Goal: Task Accomplishment & Management: Use online tool/utility

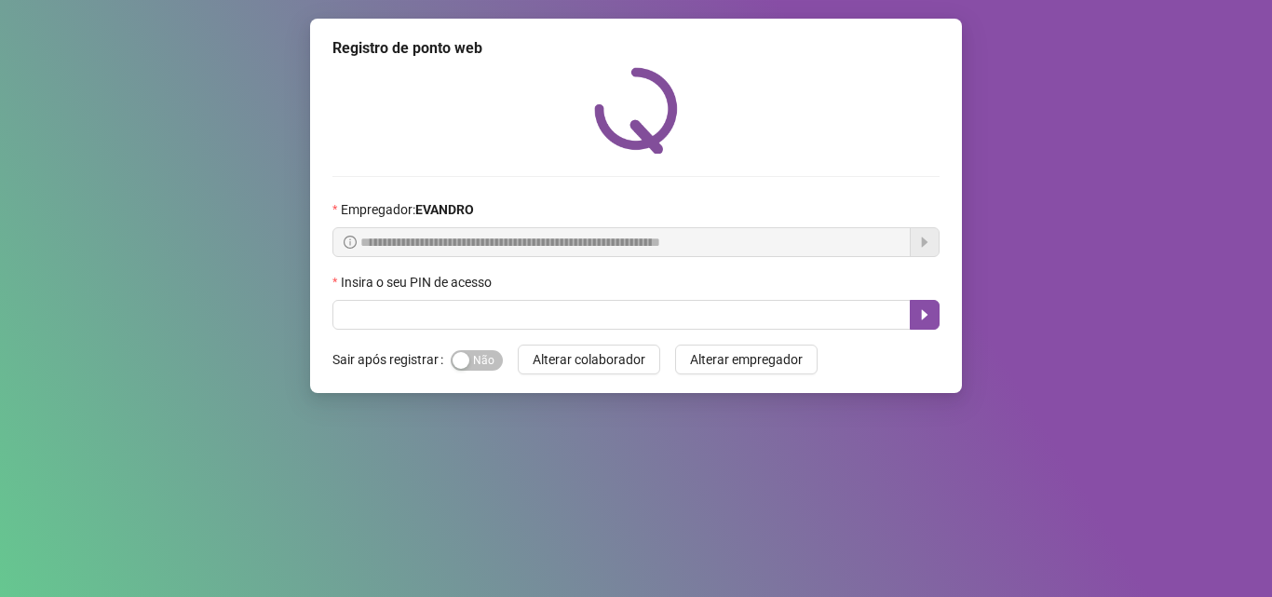
click at [462, 316] on input "text" at bounding box center [621, 315] width 578 height 30
click at [453, 361] on div "button" at bounding box center [460, 360] width 17 height 17
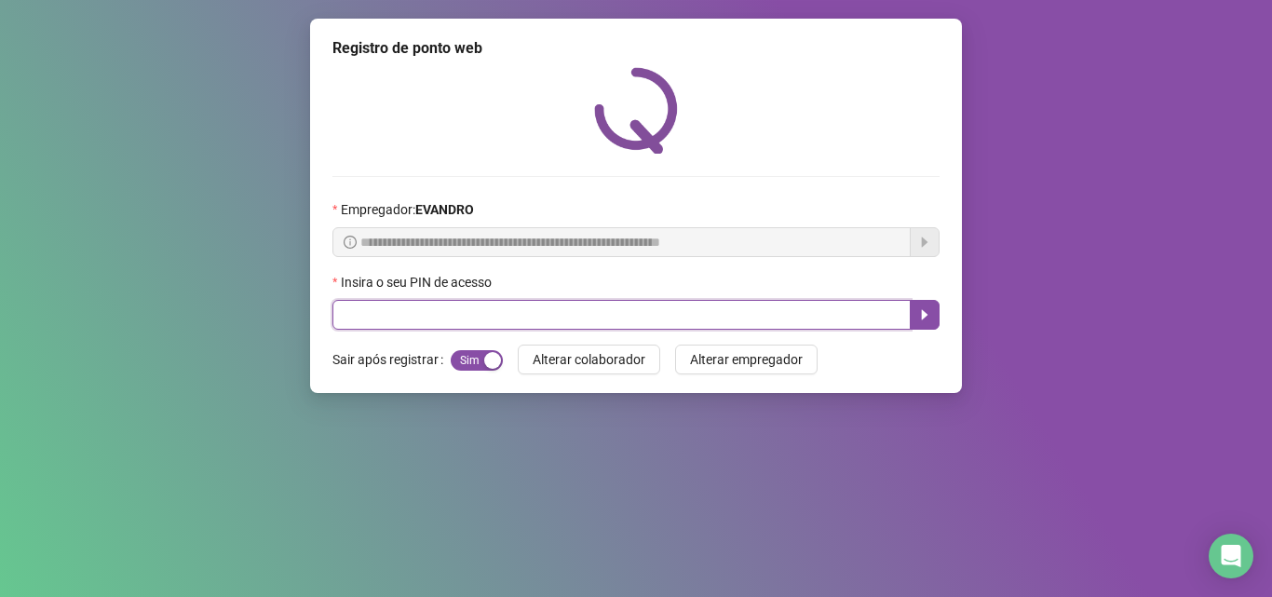
click at [474, 321] on input "text" at bounding box center [621, 315] width 578 height 30
type input "*****"
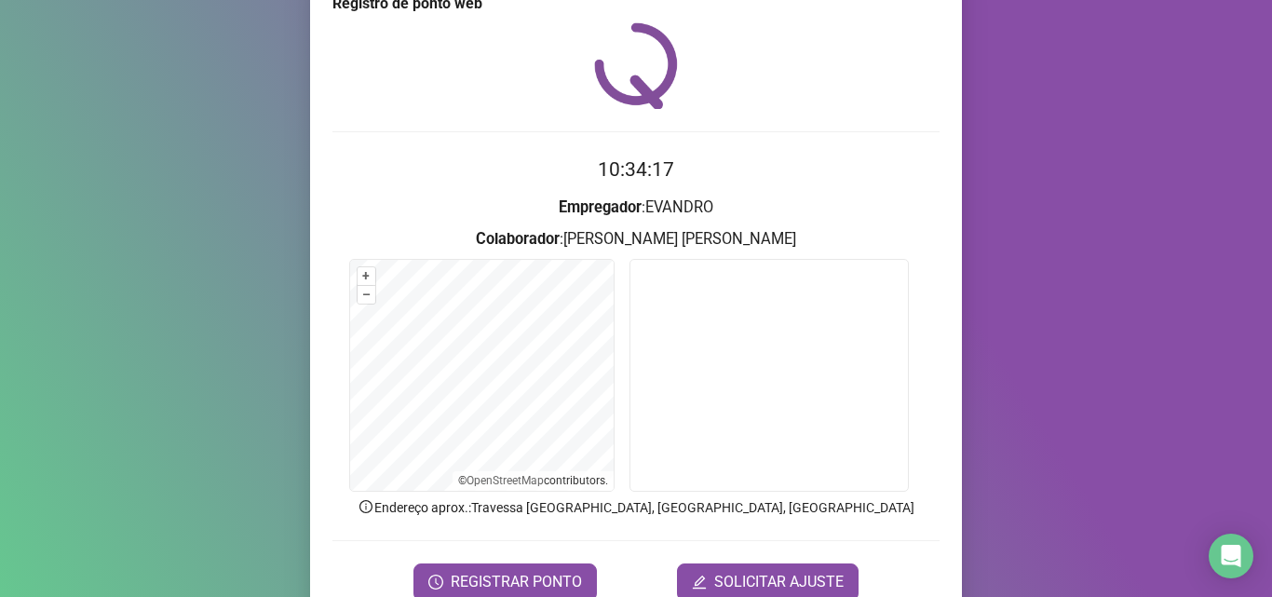
scroll to position [130, 0]
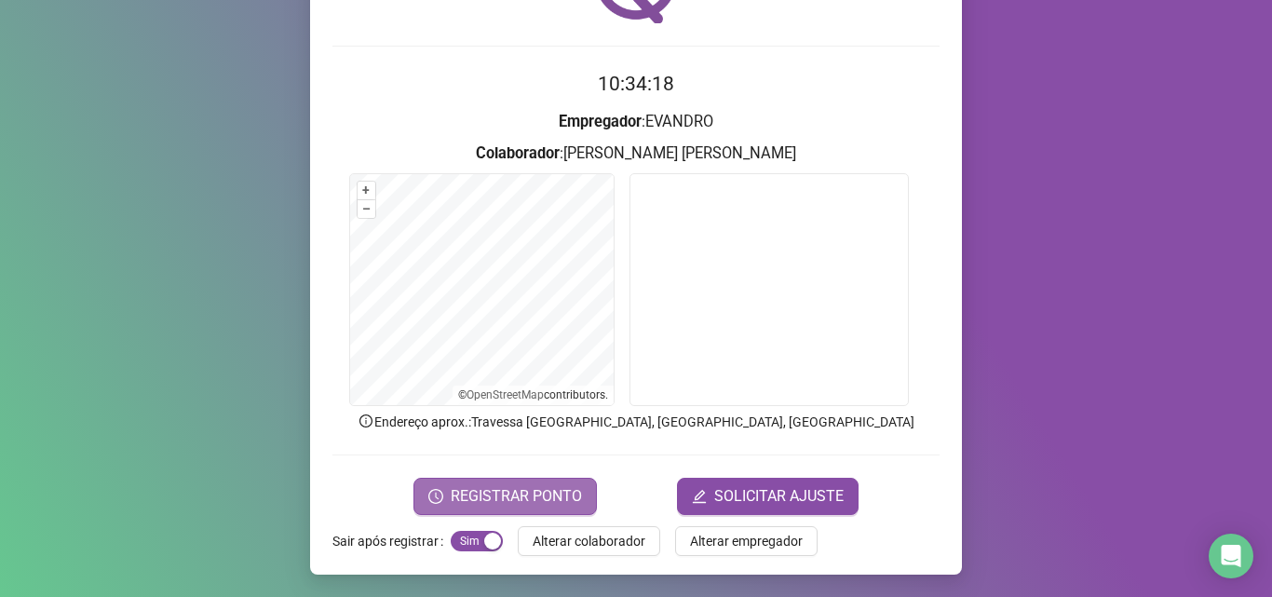
click at [488, 483] on button "REGISTRAR PONTO" at bounding box center [504, 496] width 183 height 37
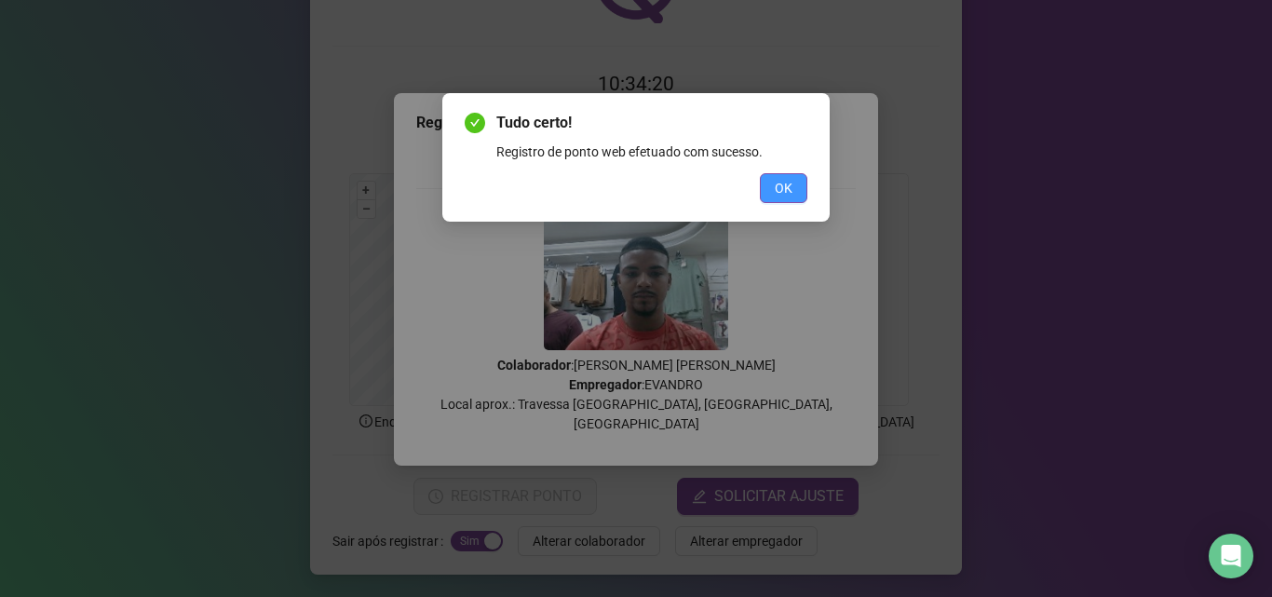
click at [789, 176] on button "OK" at bounding box center [783, 188] width 47 height 30
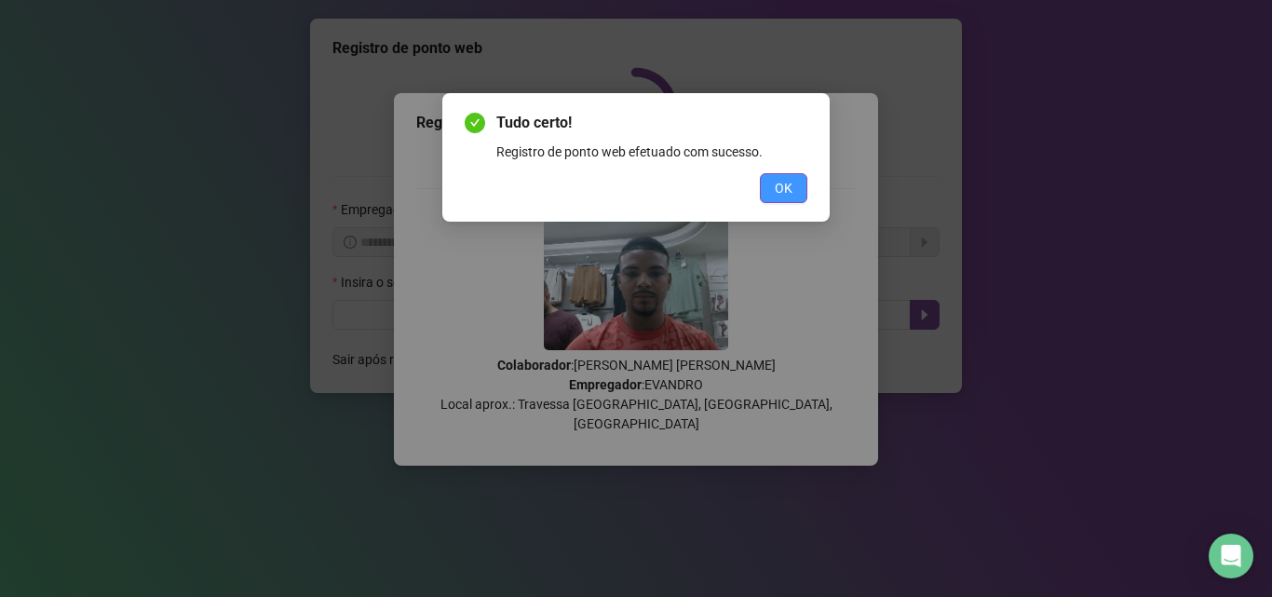
scroll to position [0, 0]
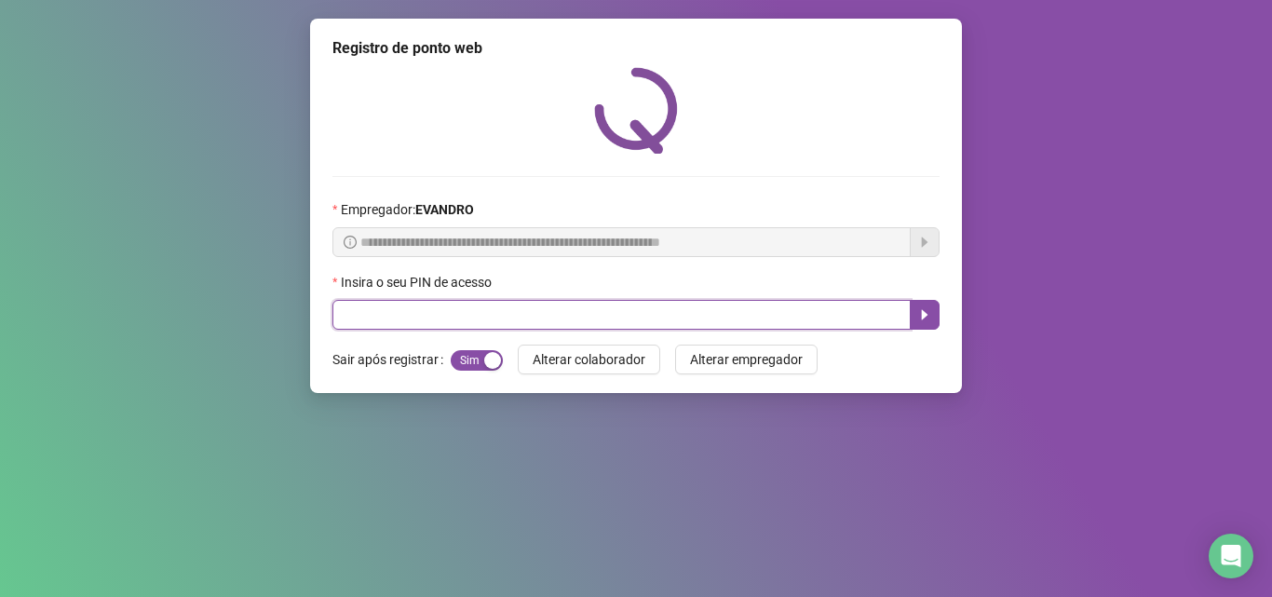
click at [536, 327] on input "text" at bounding box center [621, 315] width 578 height 30
type input "*"
type input "*****"
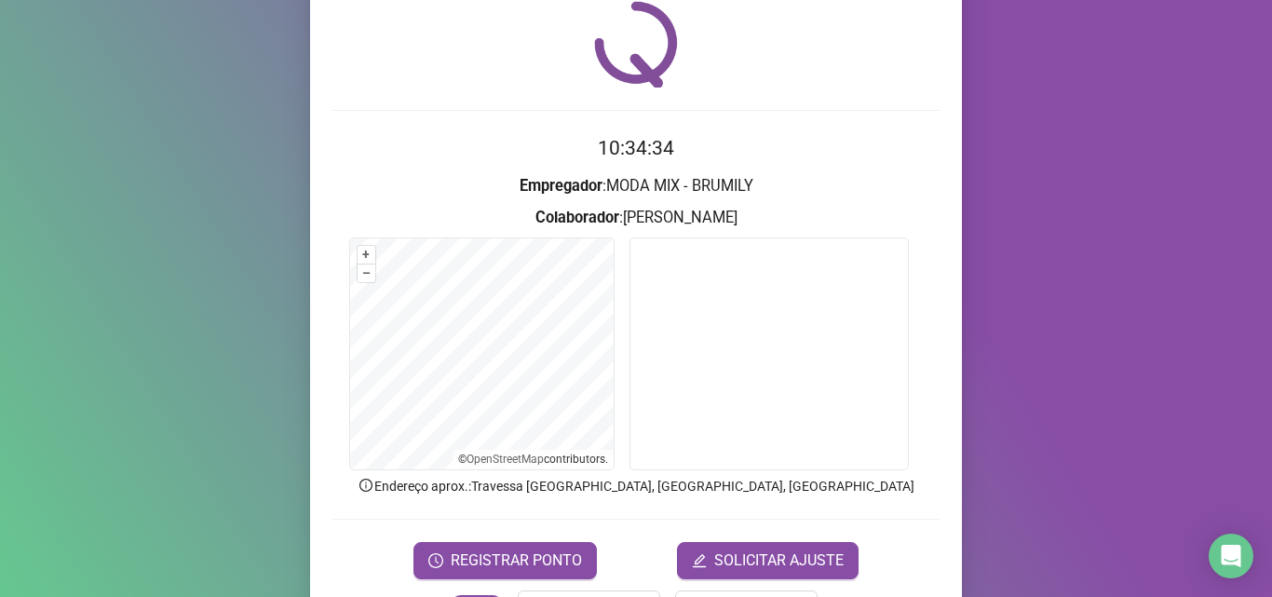
scroll to position [130, 0]
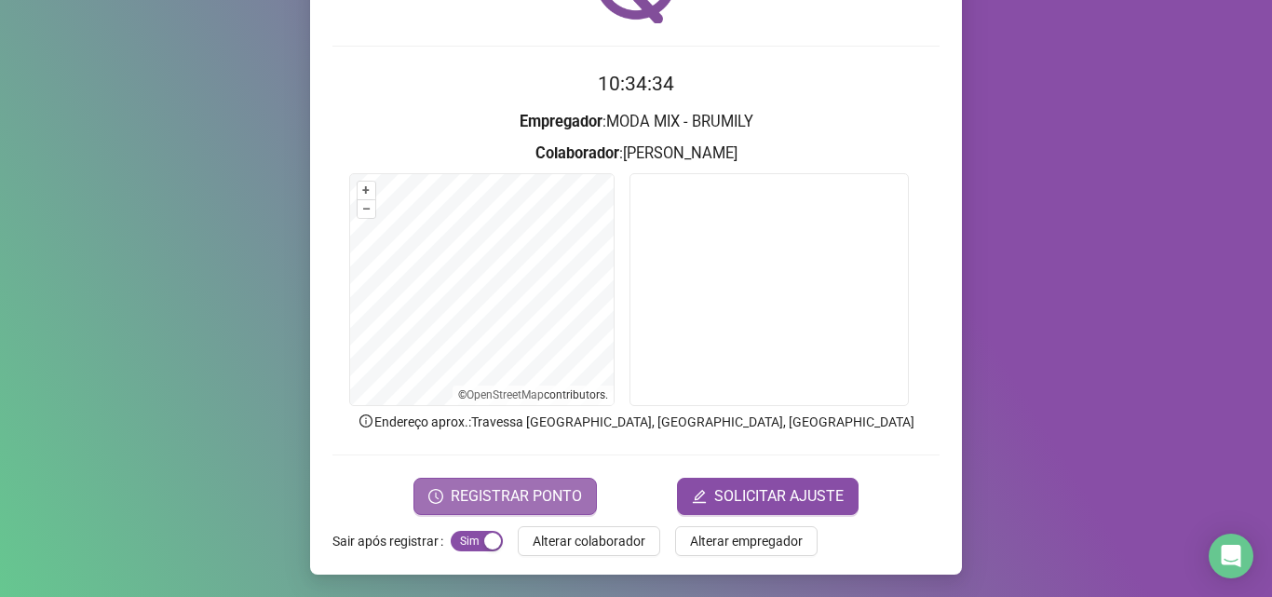
click at [570, 503] on span "REGISTRAR PONTO" at bounding box center [516, 496] width 131 height 22
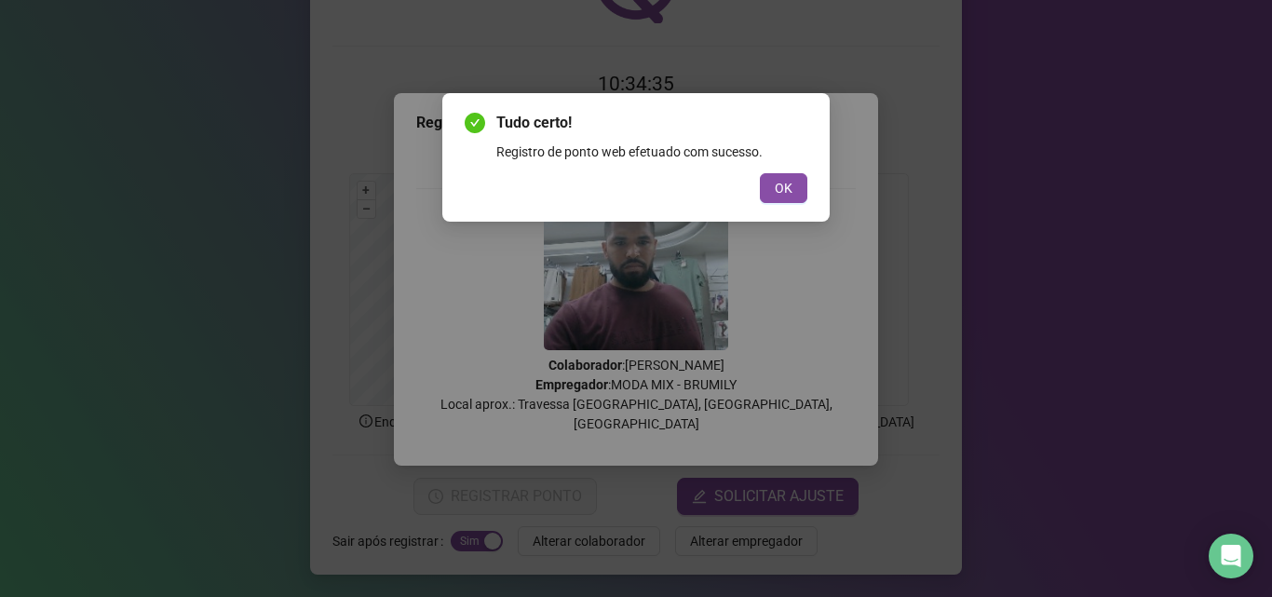
click at [778, 168] on div "Tudo certo! Registro de ponto web efetuado com sucesso. OK" at bounding box center [635, 157] width 343 height 91
click at [784, 185] on span "OK" at bounding box center [783, 188] width 18 height 20
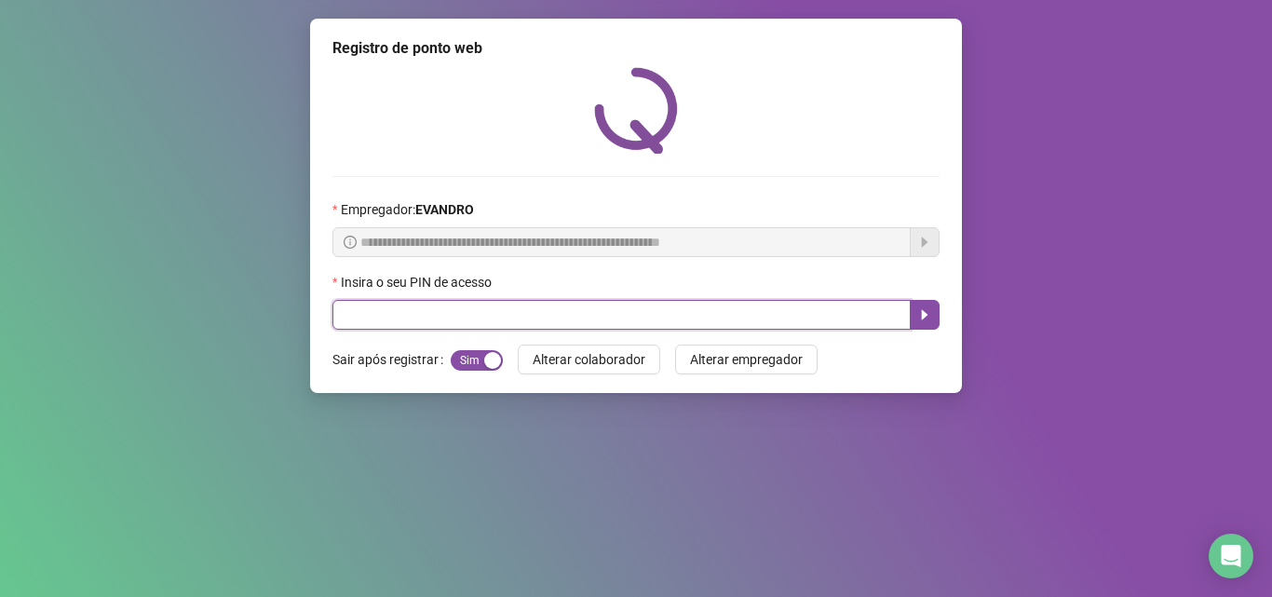
click at [451, 308] on input "text" at bounding box center [621, 315] width 578 height 30
